Goal: Information Seeking & Learning: Learn about a topic

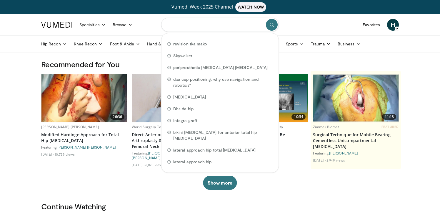
click at [188, 23] on input "Search topics, interventions" at bounding box center [220, 25] width 118 height 14
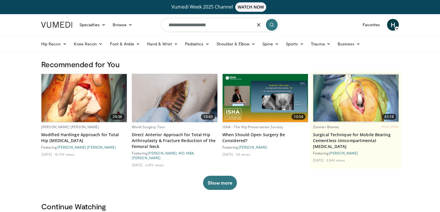
type input "**********"
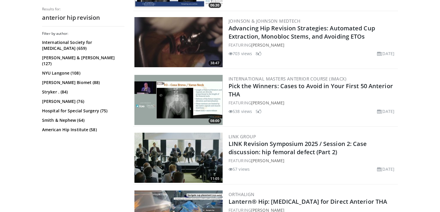
scroll to position [1102, 0]
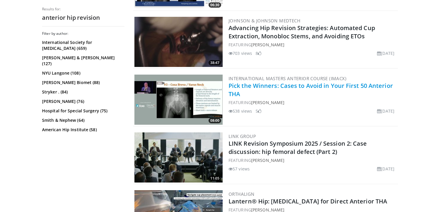
click at [295, 85] on link "Pick the Winners: Cases to Avoid in Your First 50 Anterior THA" at bounding box center [311, 90] width 165 height 16
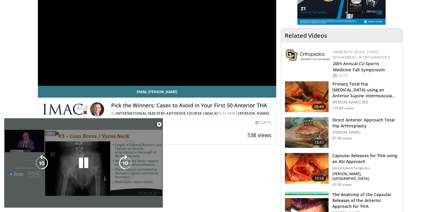
scroll to position [109, 0]
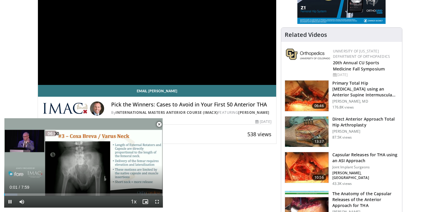
click at [160, 124] on span "Video Player" at bounding box center [159, 124] width 12 height 12
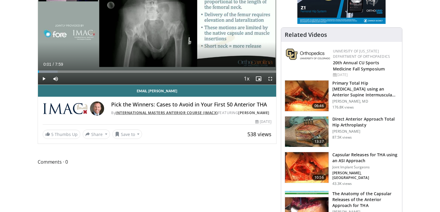
click at [164, 112] on link "International Masters Anterior Course (IMACx)" at bounding box center [167, 112] width 102 height 5
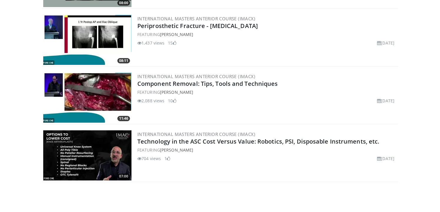
scroll to position [414, 0]
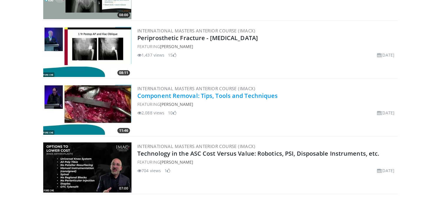
click at [218, 97] on link "Component Removal: Tips, Tools and Techniques" at bounding box center [207, 96] width 141 height 8
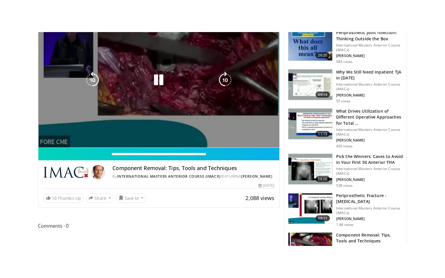
scroll to position [228, 0]
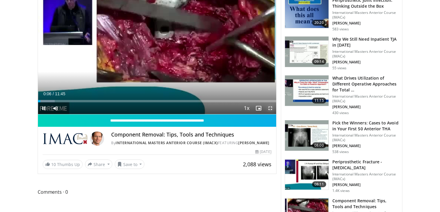
click at [270, 110] on span "Video Player" at bounding box center [271, 108] width 12 height 12
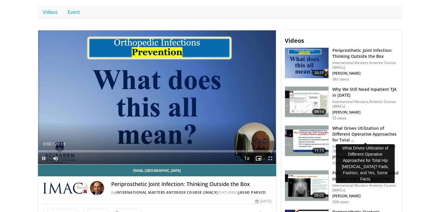
scroll to position [178, 0]
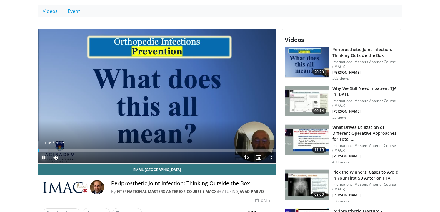
click at [44, 158] on span "Video Player" at bounding box center [44, 157] width 12 height 12
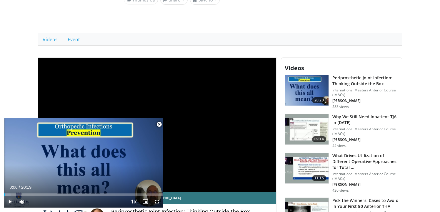
scroll to position [0, 0]
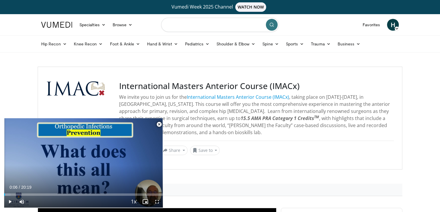
click at [227, 23] on input "Search topics, interventions" at bounding box center [220, 25] width 118 height 14
type input "********"
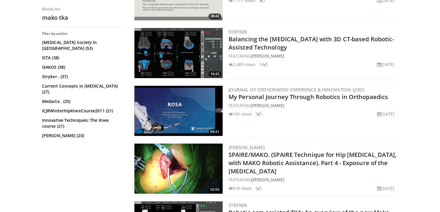
scroll to position [861, 0]
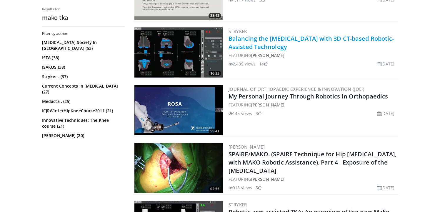
click at [274, 39] on link "Balancing the [MEDICAL_DATA] with 3D CT-based Robotic-Assisted Technology" at bounding box center [311, 42] width 165 height 16
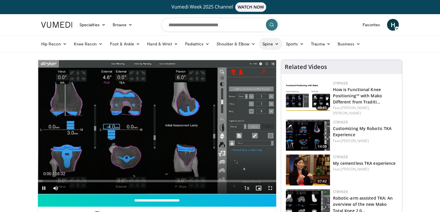
click at [274, 39] on link "Spine" at bounding box center [270, 44] width 23 height 12
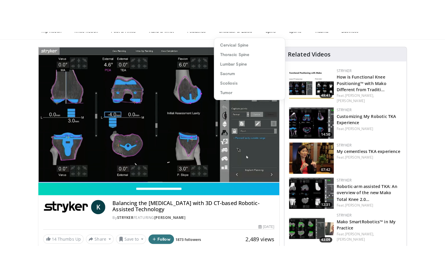
scroll to position [51, 0]
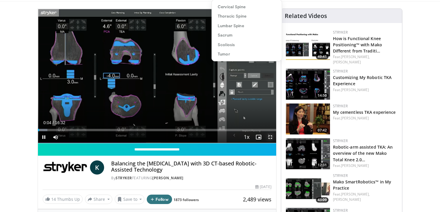
click at [271, 138] on span "Video Player" at bounding box center [271, 137] width 12 height 12
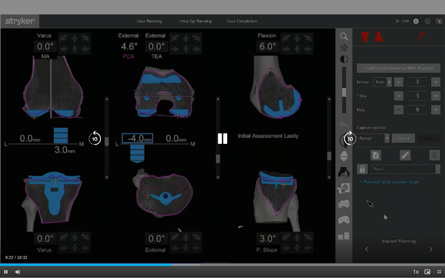
click at [224, 139] on icon "Video Player" at bounding box center [222, 139] width 16 height 16
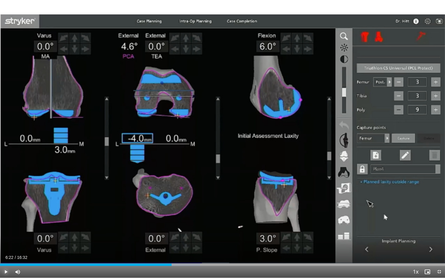
click at [7, 211] on span "Video Player" at bounding box center [6, 272] width 12 height 12
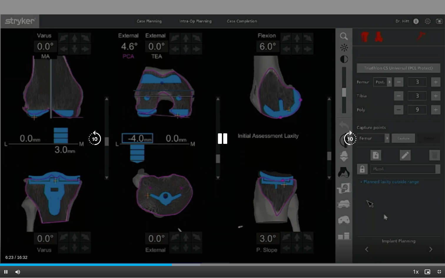
click at [24, 211] on div "10 seconds Tap to unmute" at bounding box center [222, 139] width 445 height 278
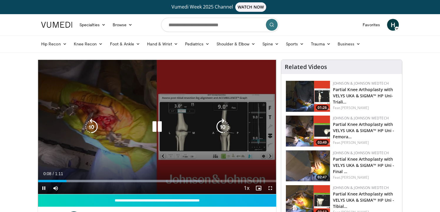
click at [150, 126] on icon "Video Player" at bounding box center [157, 126] width 16 height 16
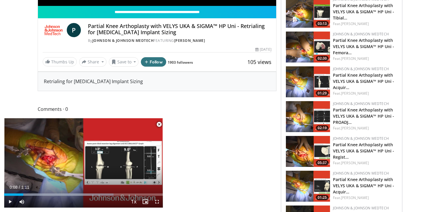
scroll to position [189, 0]
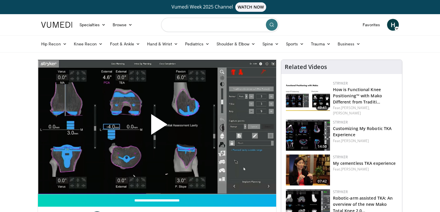
click at [228, 26] on input "Search topics, interventions" at bounding box center [220, 25] width 118 height 14
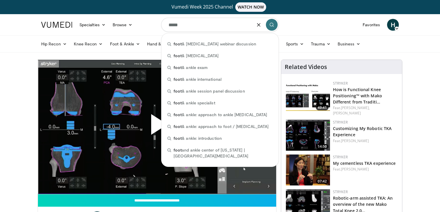
type input "****"
